Goal: Information Seeking & Learning: Learn about a topic

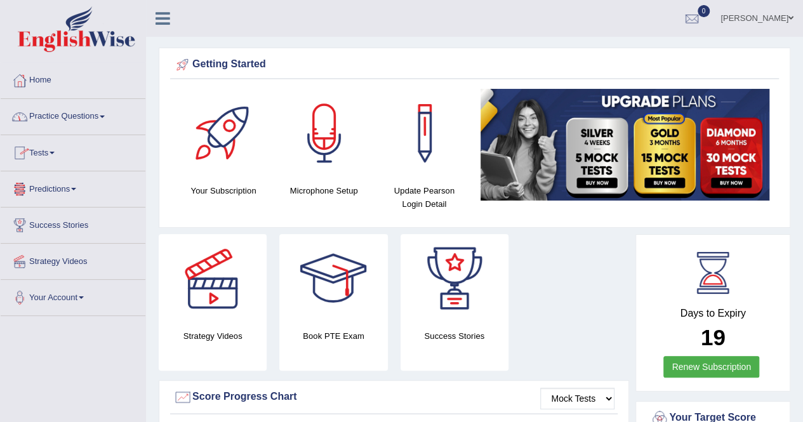
click at [105, 116] on span at bounding box center [102, 117] width 5 height 3
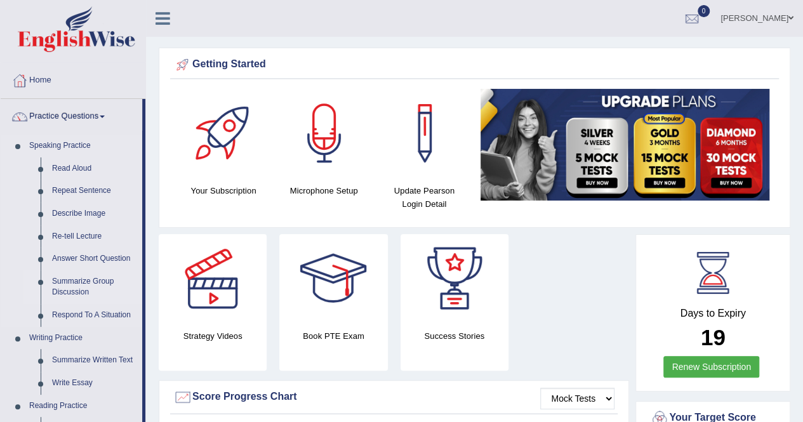
click at [94, 282] on link "Summarize Group Discussion" at bounding box center [94, 287] width 96 height 34
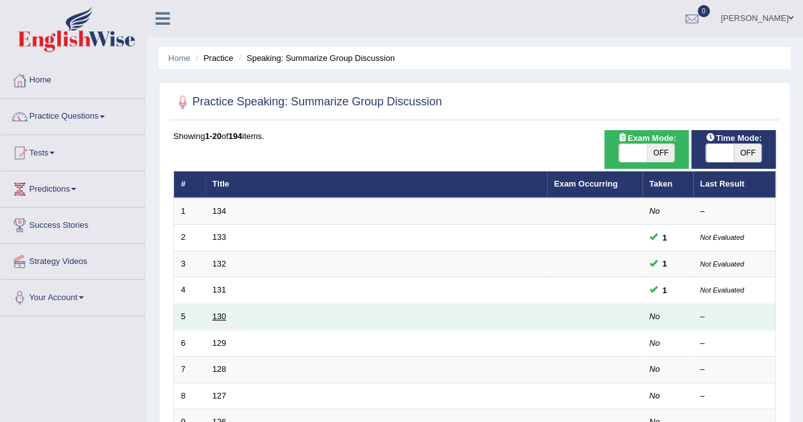
click at [222, 317] on link "130" at bounding box center [220, 317] width 14 height 10
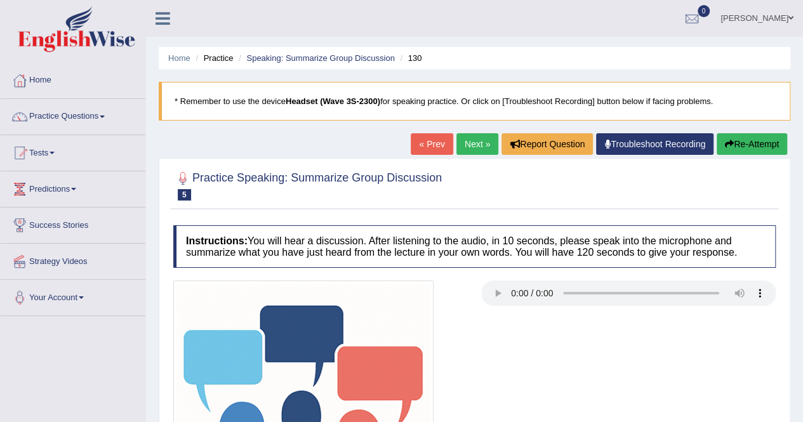
click at [472, 144] on link "Next »" at bounding box center [477, 144] width 42 height 22
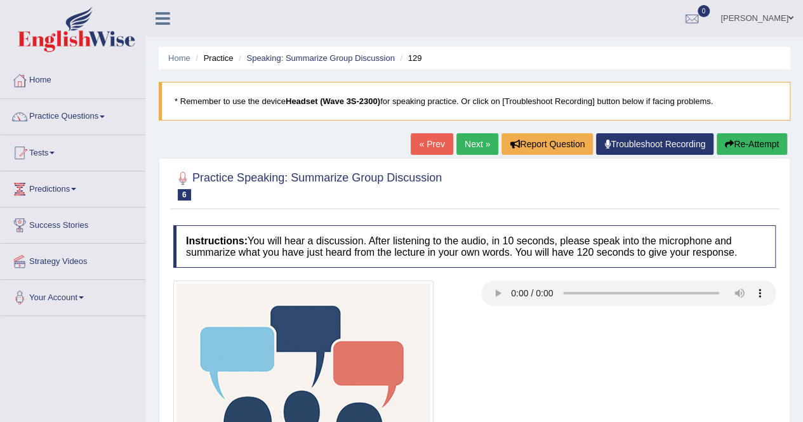
click at [473, 144] on link "Next »" at bounding box center [477, 144] width 42 height 22
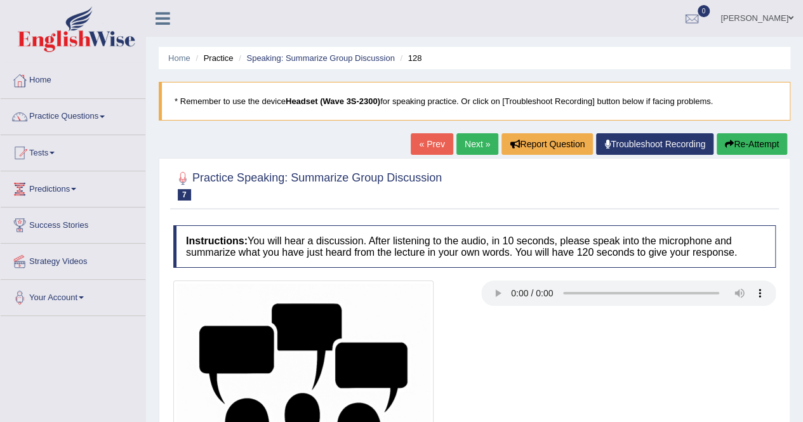
click at [433, 144] on link "« Prev" at bounding box center [432, 144] width 42 height 22
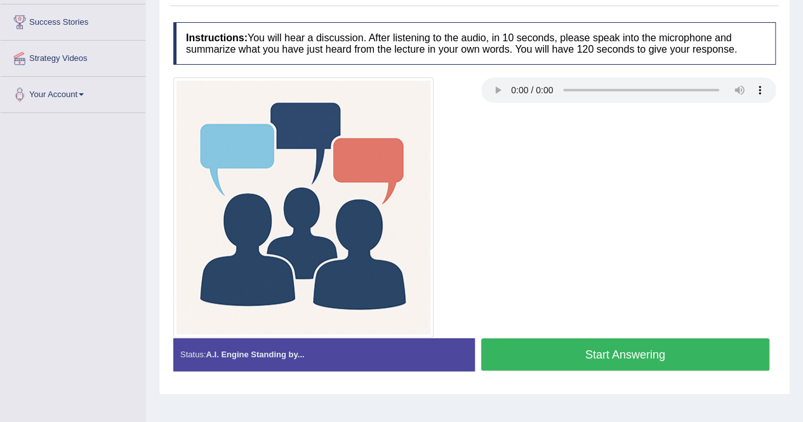
scroll to position [244, 0]
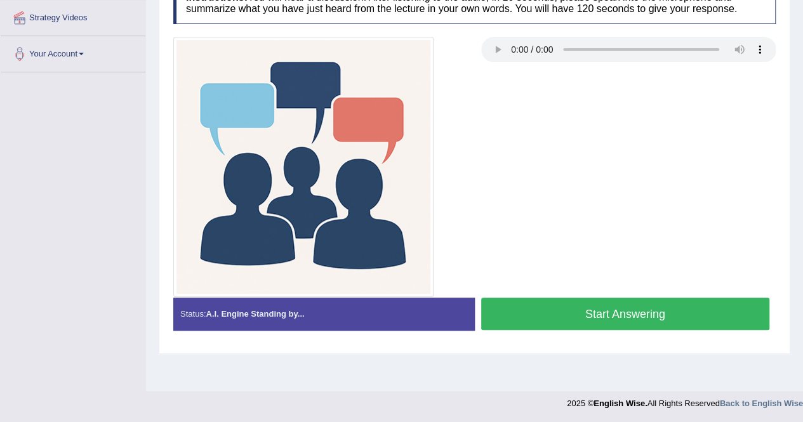
click at [594, 304] on button "Start Answering" at bounding box center [625, 314] width 289 height 32
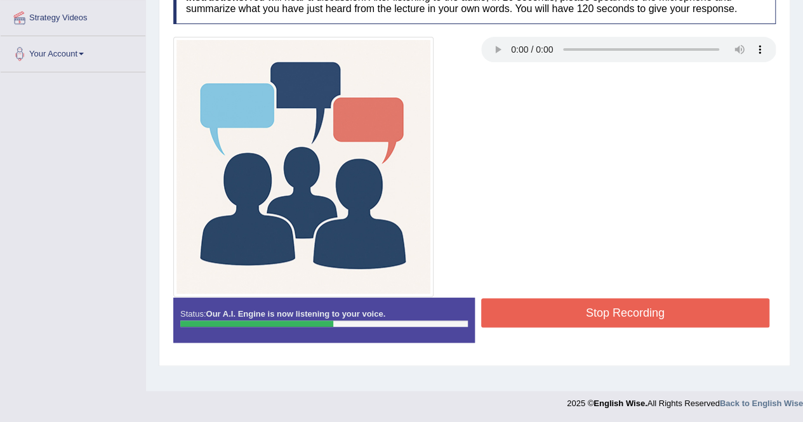
click at [594, 304] on button "Stop Recording" at bounding box center [625, 312] width 289 height 29
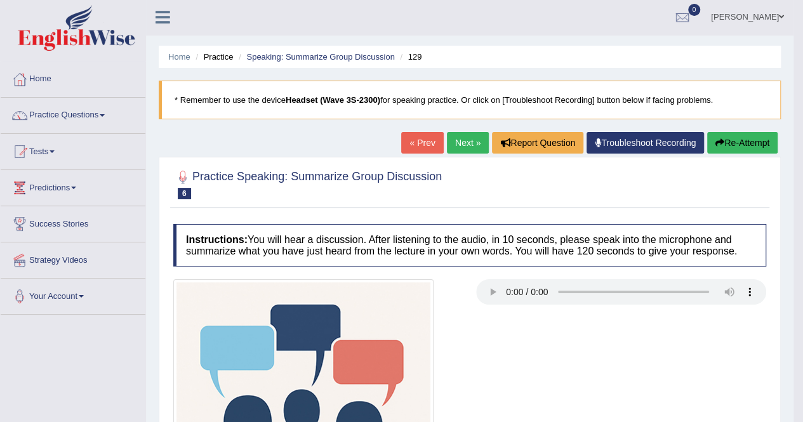
scroll to position [0, 0]
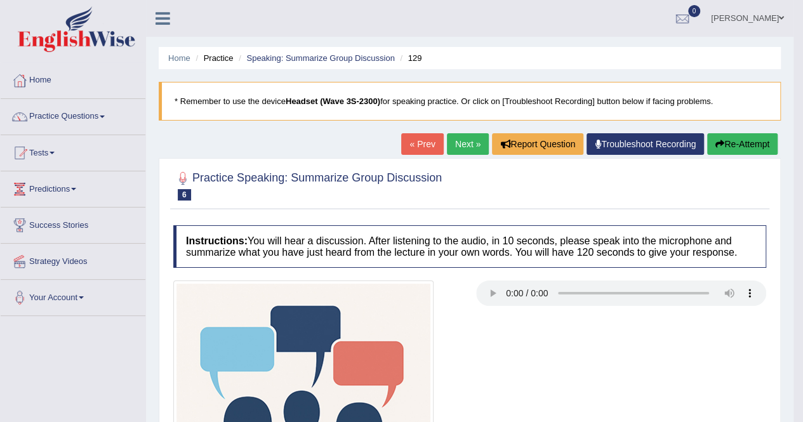
click at [458, 140] on link "Next »" at bounding box center [468, 144] width 42 height 22
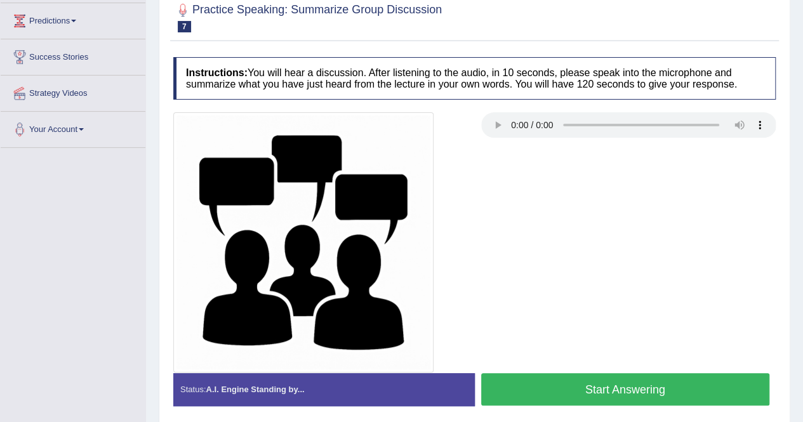
scroll to position [205, 0]
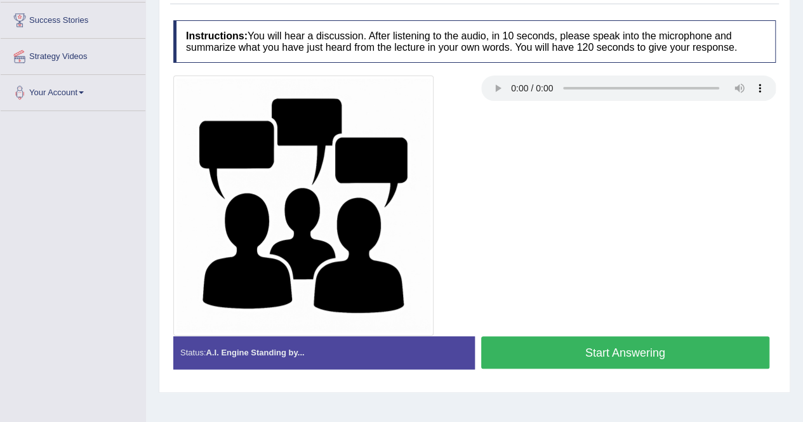
click at [594, 350] on button "Start Answering" at bounding box center [625, 352] width 289 height 32
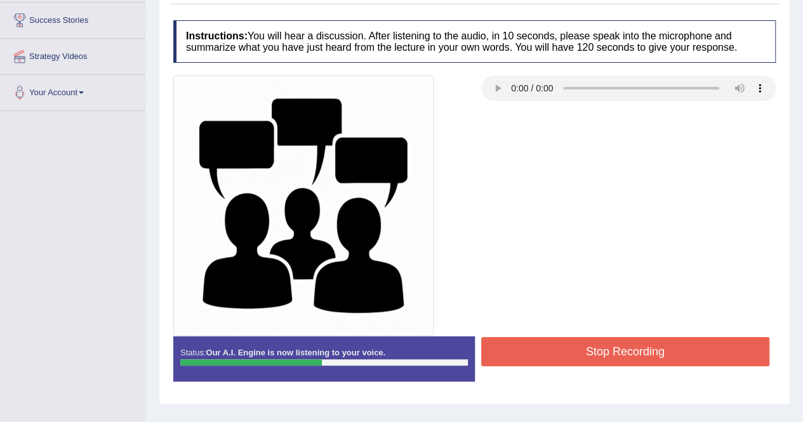
click at [594, 350] on button "Stop Recording" at bounding box center [625, 351] width 289 height 29
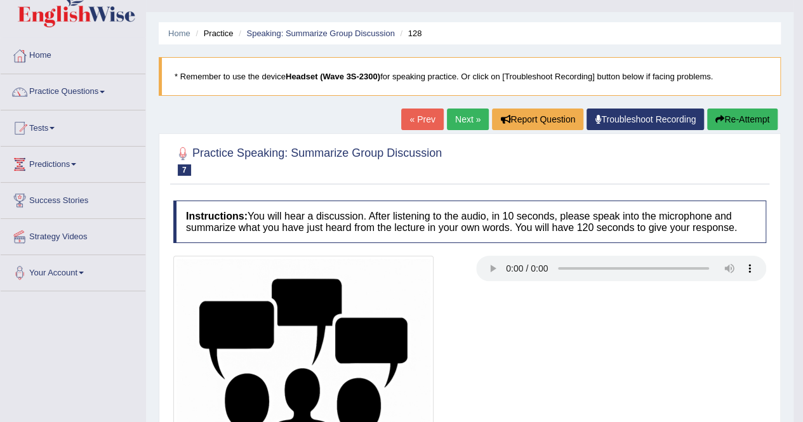
scroll to position [0, 0]
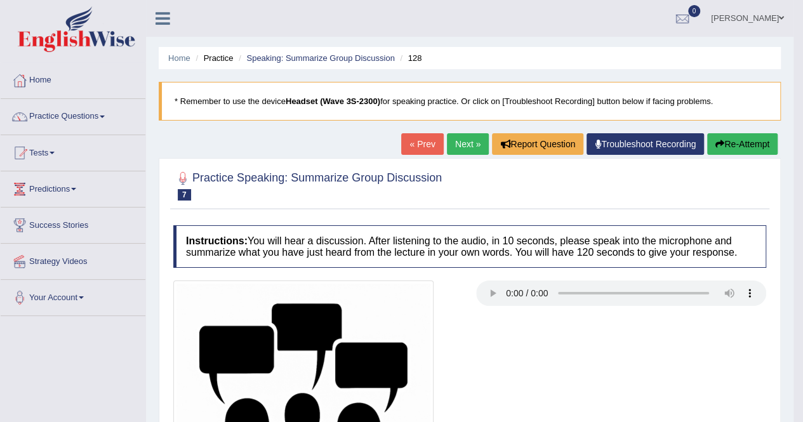
click at [459, 147] on link "Next »" at bounding box center [468, 144] width 42 height 22
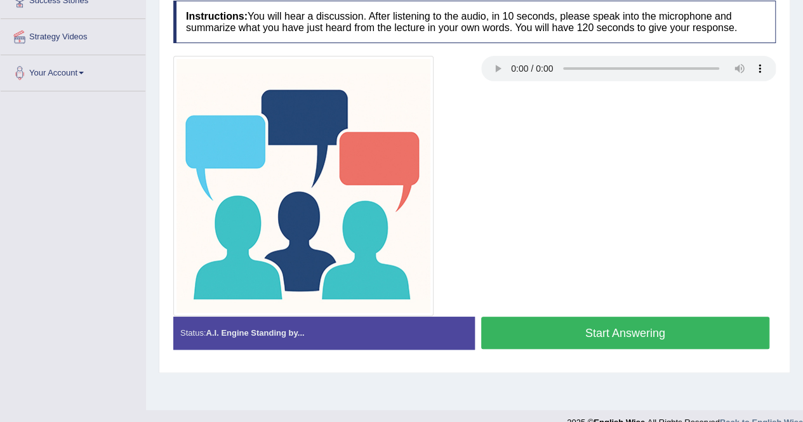
scroll to position [244, 0]
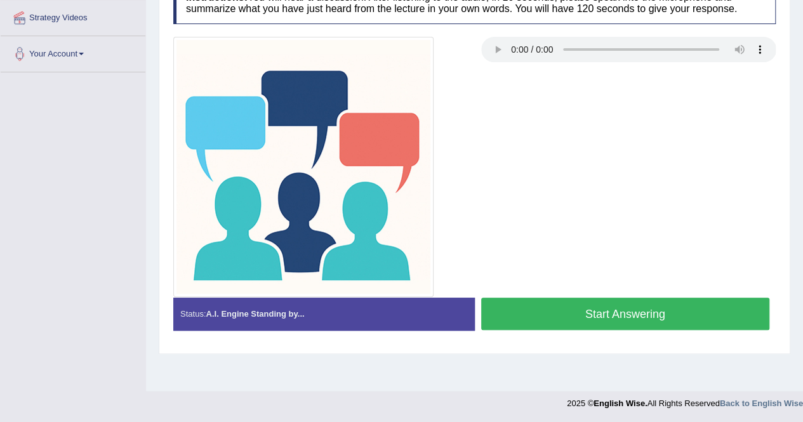
click at [659, 317] on button "Start Answering" at bounding box center [625, 314] width 289 height 32
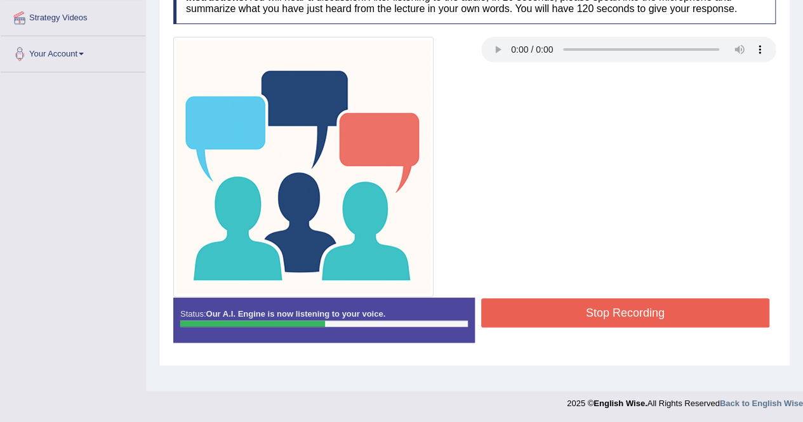
click at [633, 310] on button "Stop Recording" at bounding box center [625, 312] width 289 height 29
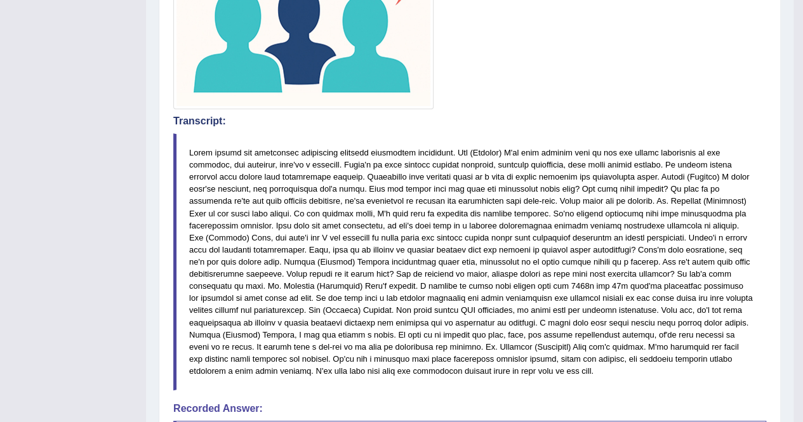
scroll to position [439, 0]
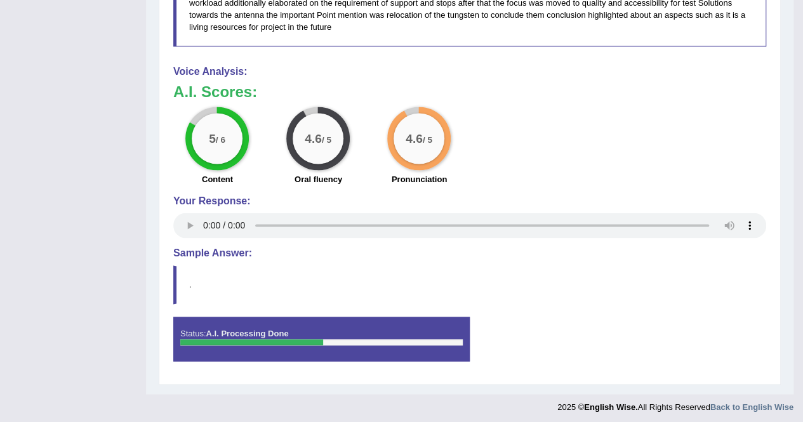
click at [722, 317] on div "Start Answering" at bounding box center [618, 317] width 296 height 1
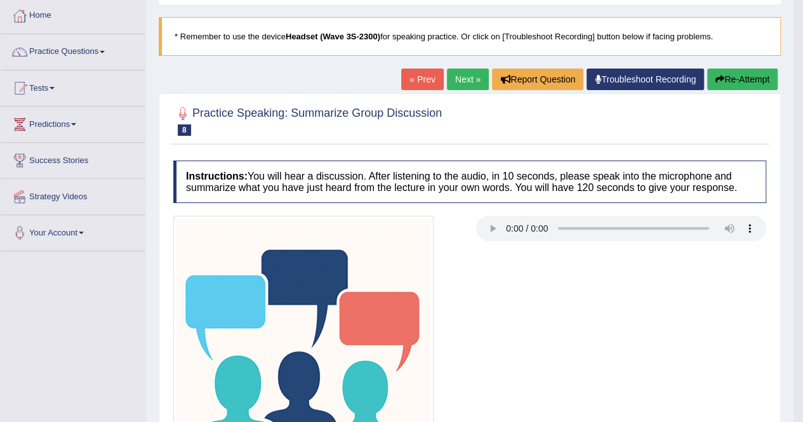
scroll to position [65, 0]
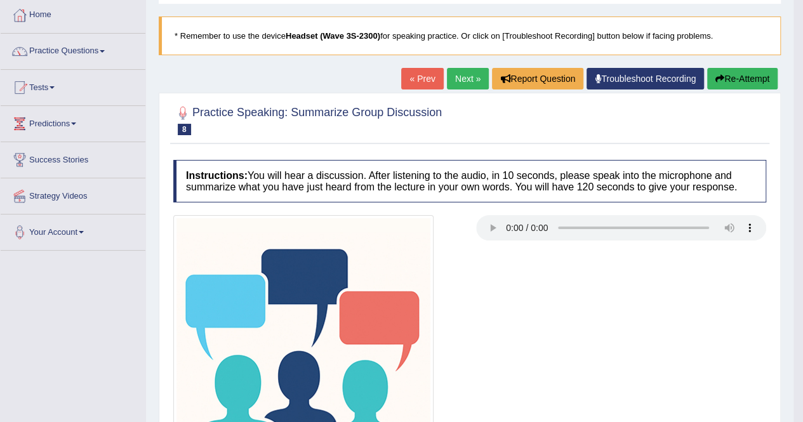
click at [458, 77] on link "Next »" at bounding box center [468, 79] width 42 height 22
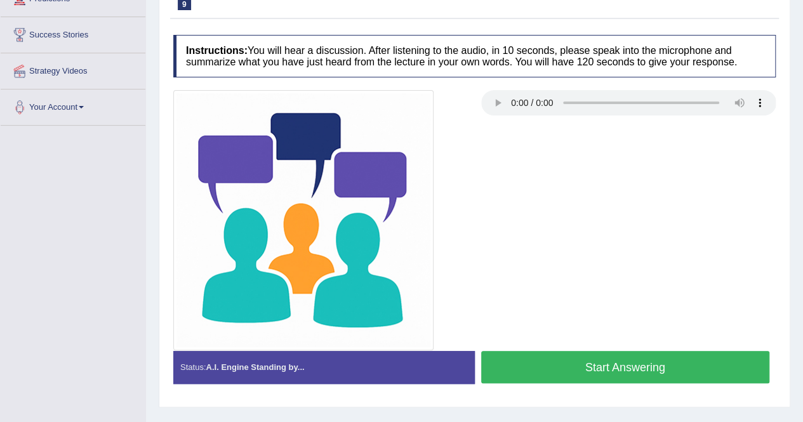
scroll to position [188, 0]
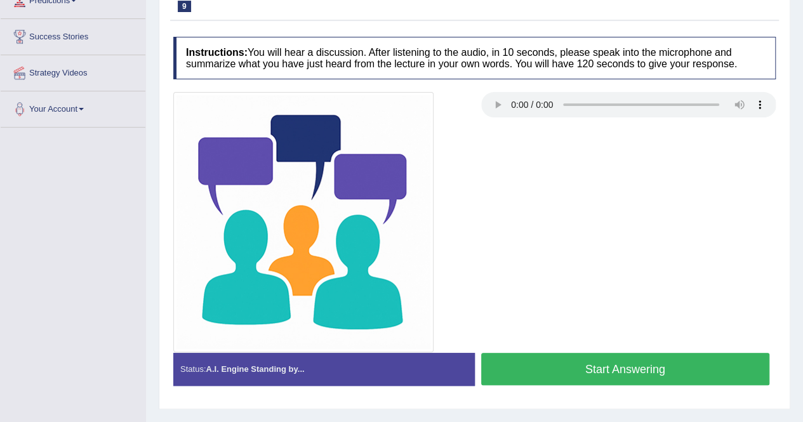
click at [613, 374] on button "Start Answering" at bounding box center [625, 369] width 289 height 32
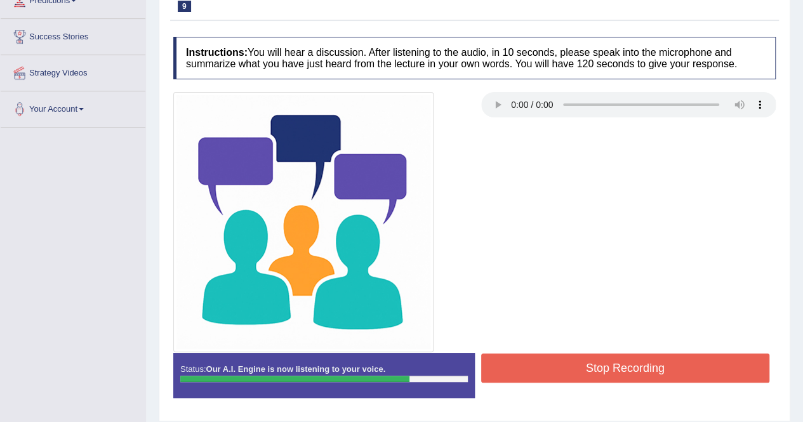
click at [613, 374] on button "Stop Recording" at bounding box center [625, 367] width 289 height 29
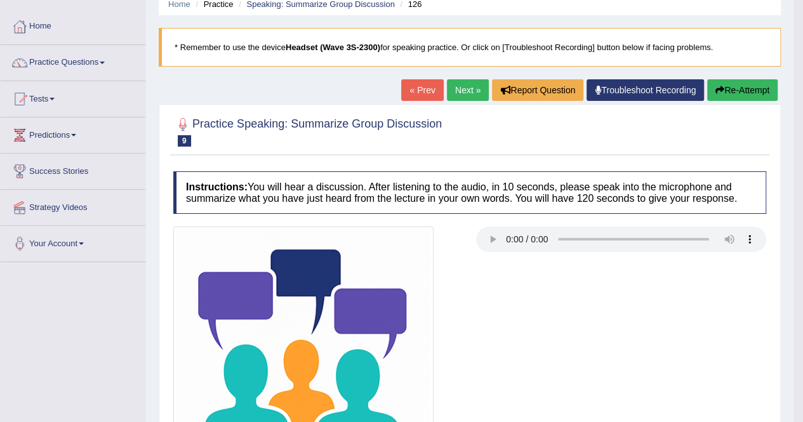
scroll to position [0, 0]
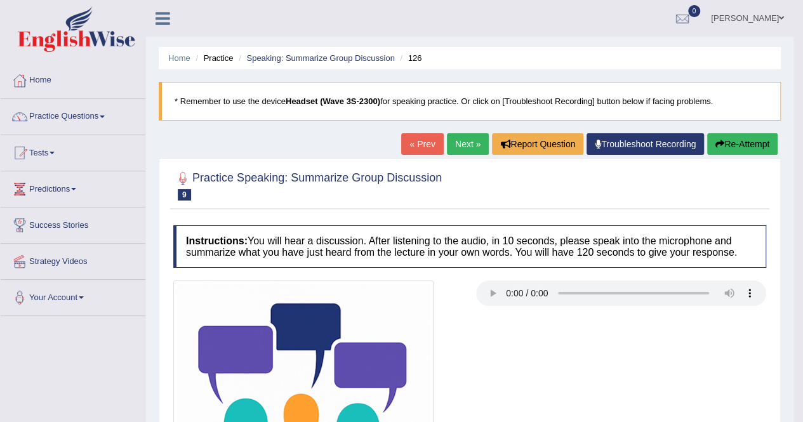
click at [742, 143] on button "Re-Attempt" at bounding box center [742, 144] width 70 height 22
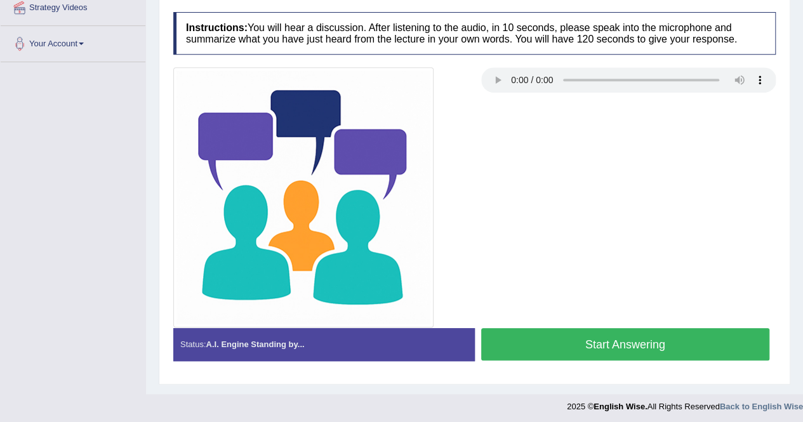
click at [711, 344] on button "Start Answering" at bounding box center [625, 344] width 289 height 32
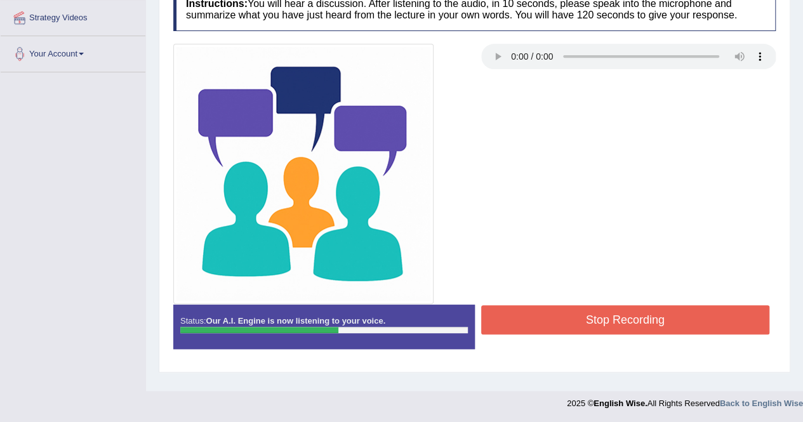
click at [647, 310] on button "Stop Recording" at bounding box center [625, 319] width 289 height 29
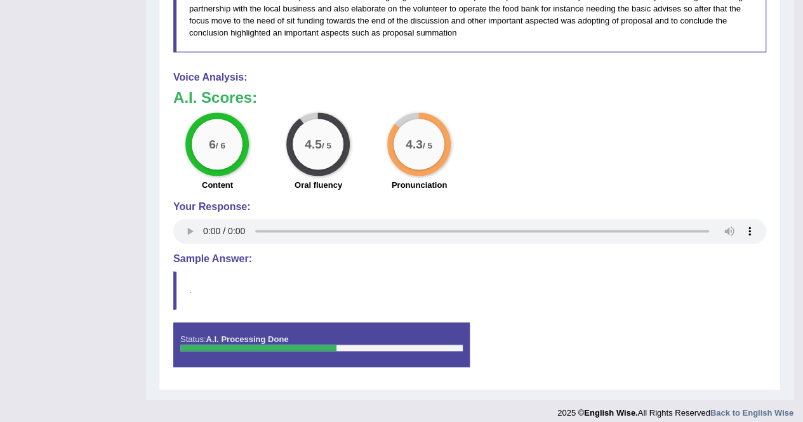
scroll to position [895, 0]
